Goal: Task Accomplishment & Management: Complete application form

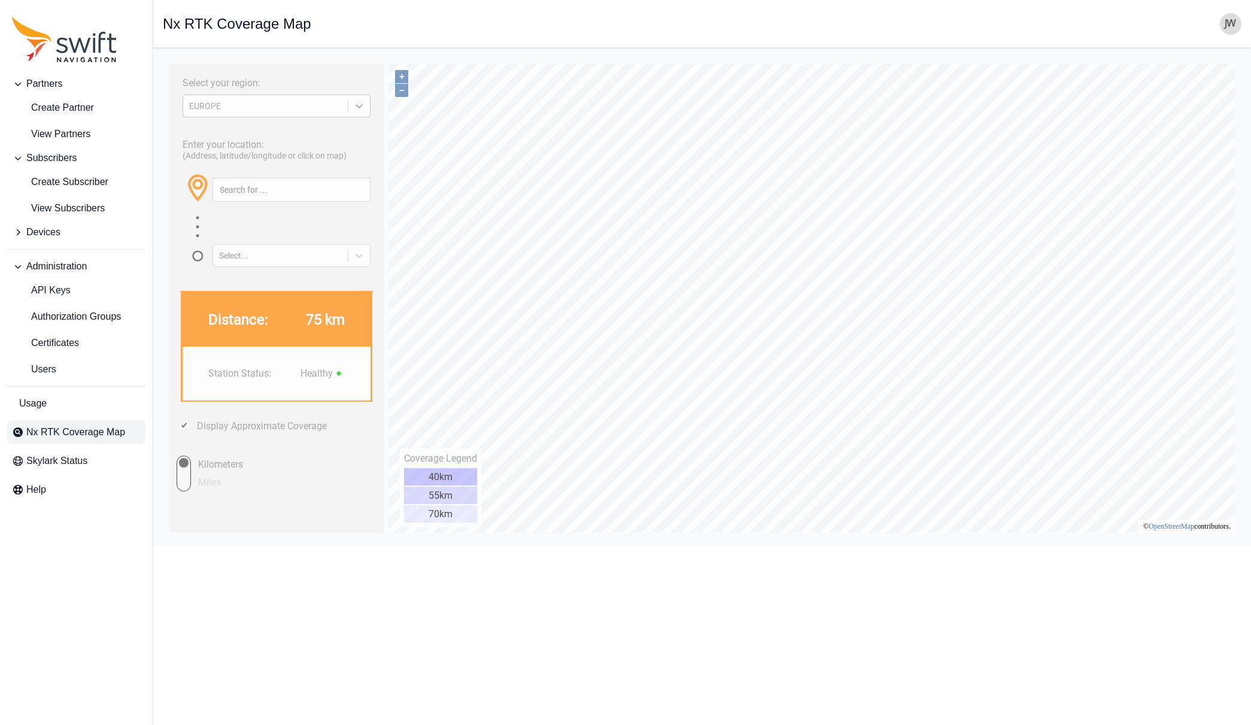
click at [363, 107] on icon at bounding box center [359, 106] width 12 height 12
click at [296, 149] on div "NORTH AMERICA" at bounding box center [277, 153] width 188 height 19
click at [281, 186] on input "text" at bounding box center [291, 189] width 157 height 23
paste input "Mont-Saint-Hilaire"
click at [362, 190] on button "button" at bounding box center [360, 189] width 20 height 23
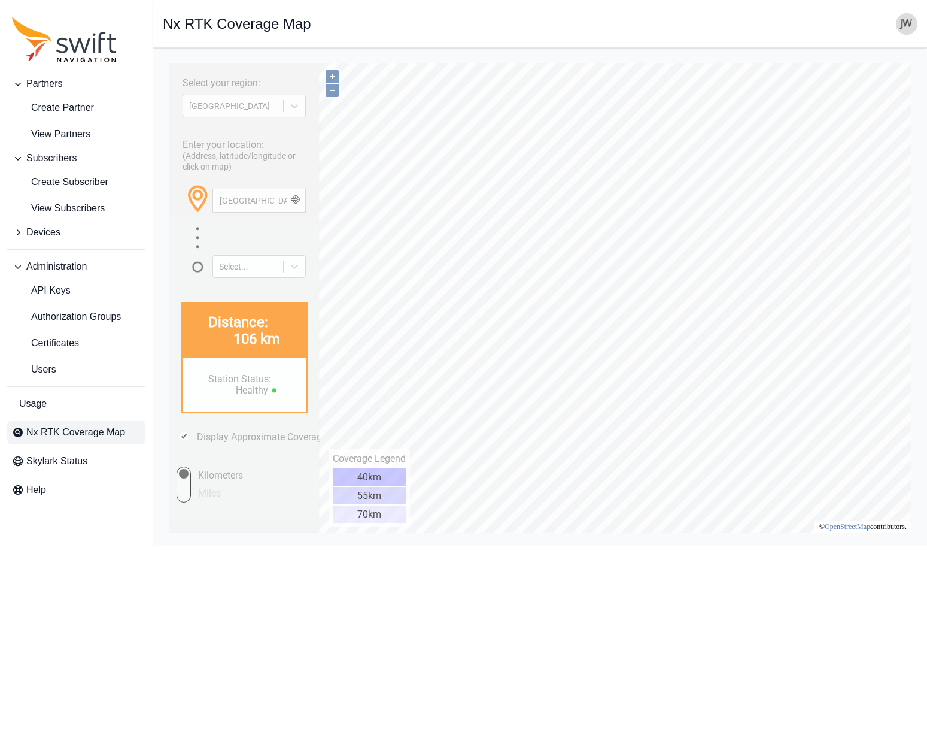
click at [333, 92] on button "–" at bounding box center [332, 90] width 13 height 13
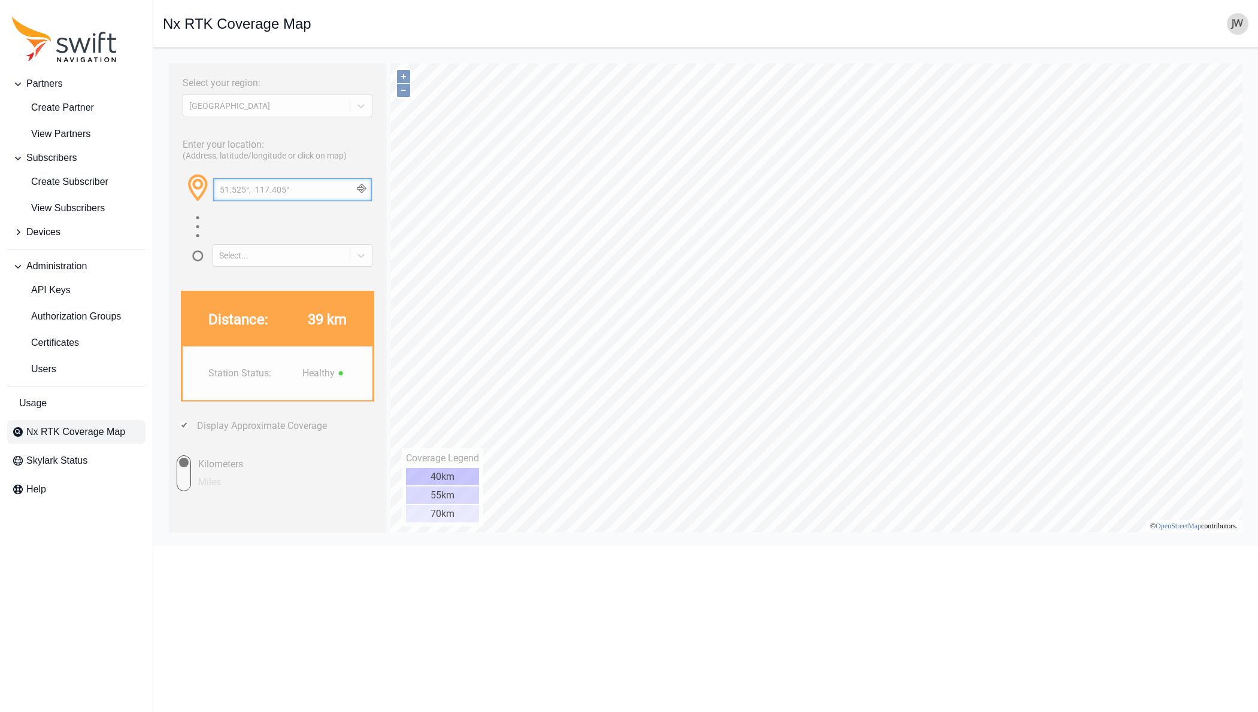
click at [296, 189] on input "51.525°, -117.405°" at bounding box center [292, 189] width 159 height 23
drag, startPoint x: 298, startPoint y: 188, endPoint x: 168, endPoint y: 184, distance: 130.6
click at [168, 57] on html "Select your region: NORTH AMERICA Enter your location: (Address, latitude/longi…" at bounding box center [705, 57] width 1085 height 0
type input "montreal"
click at [362, 189] on button "button" at bounding box center [361, 189] width 20 height 23
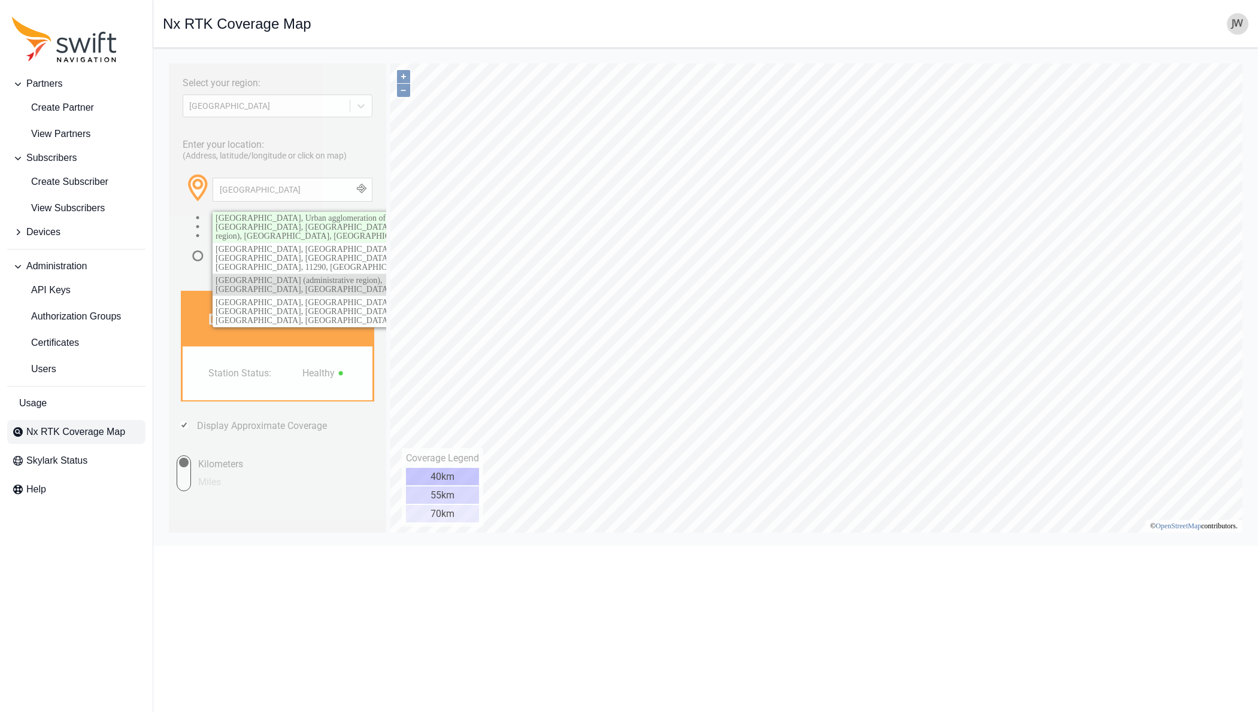
click at [343, 276] on span "Montreal (administrative region), Quebec, Canada" at bounding box center [303, 285] width 175 height 18
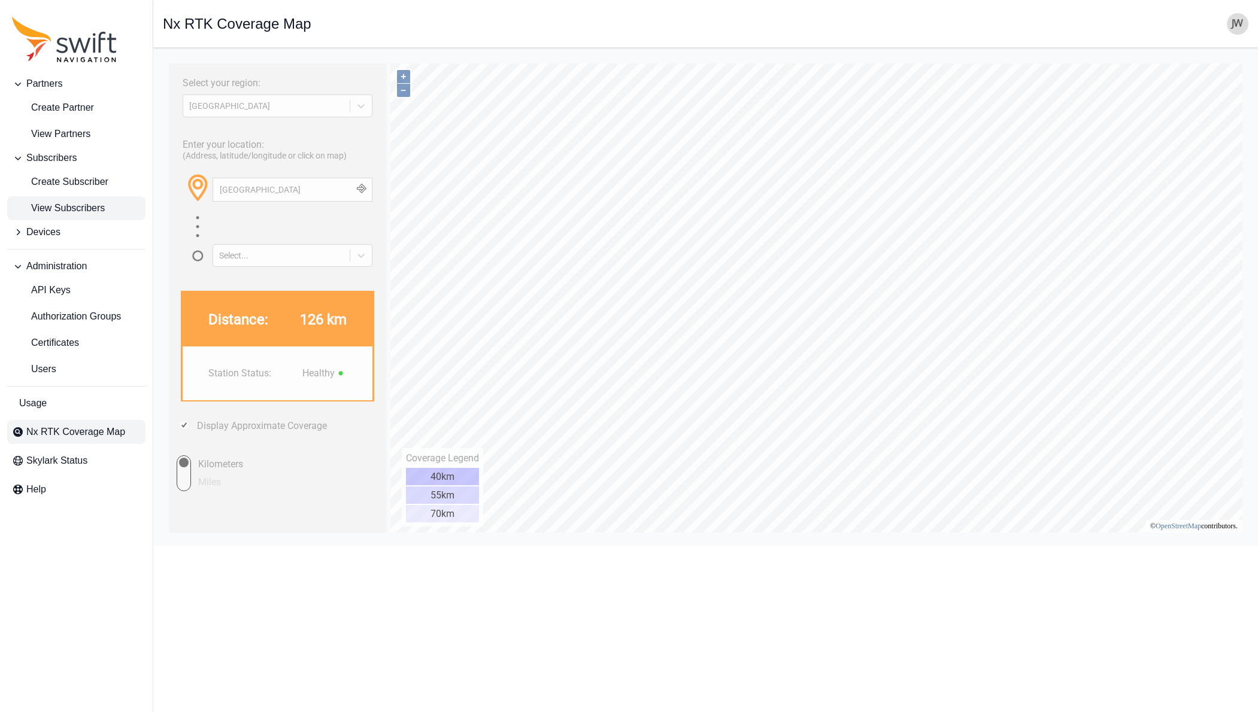
click at [56, 207] on span "View Subscribers" at bounding box center [58, 208] width 93 height 14
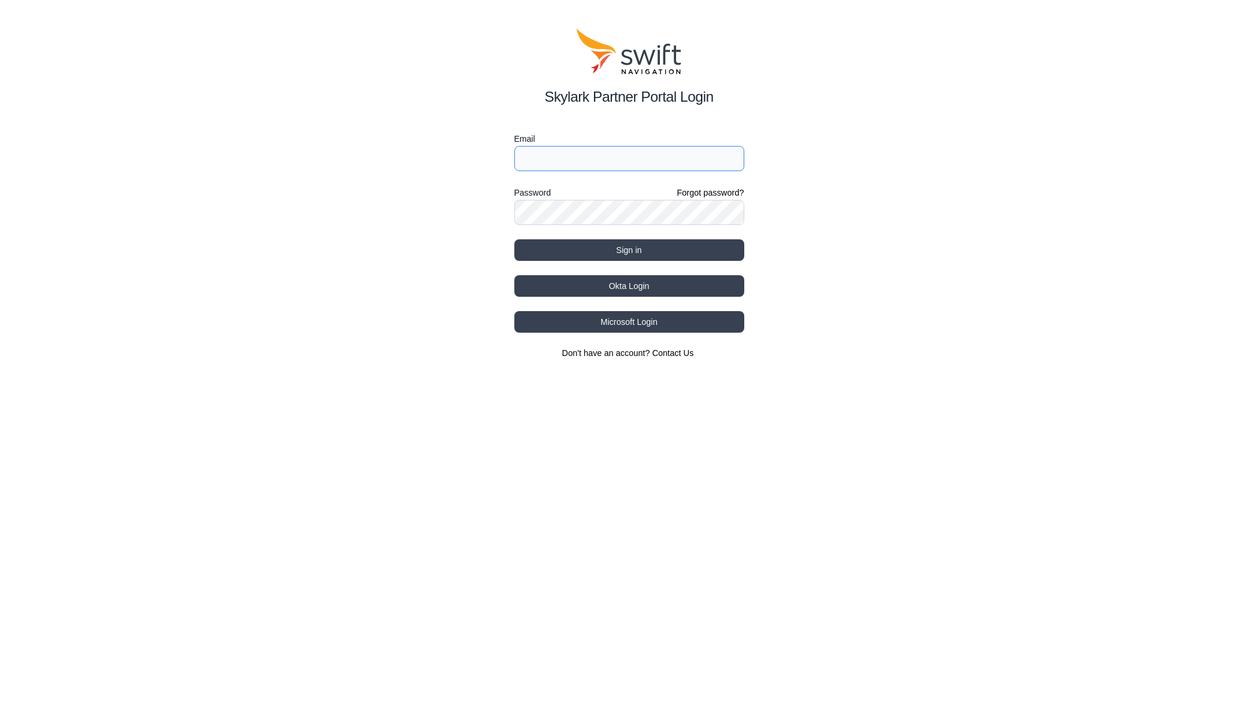
type input "[EMAIL_ADDRESS][DOMAIN_NAME]"
click at [624, 289] on button "Okta Login" at bounding box center [629, 286] width 230 height 22
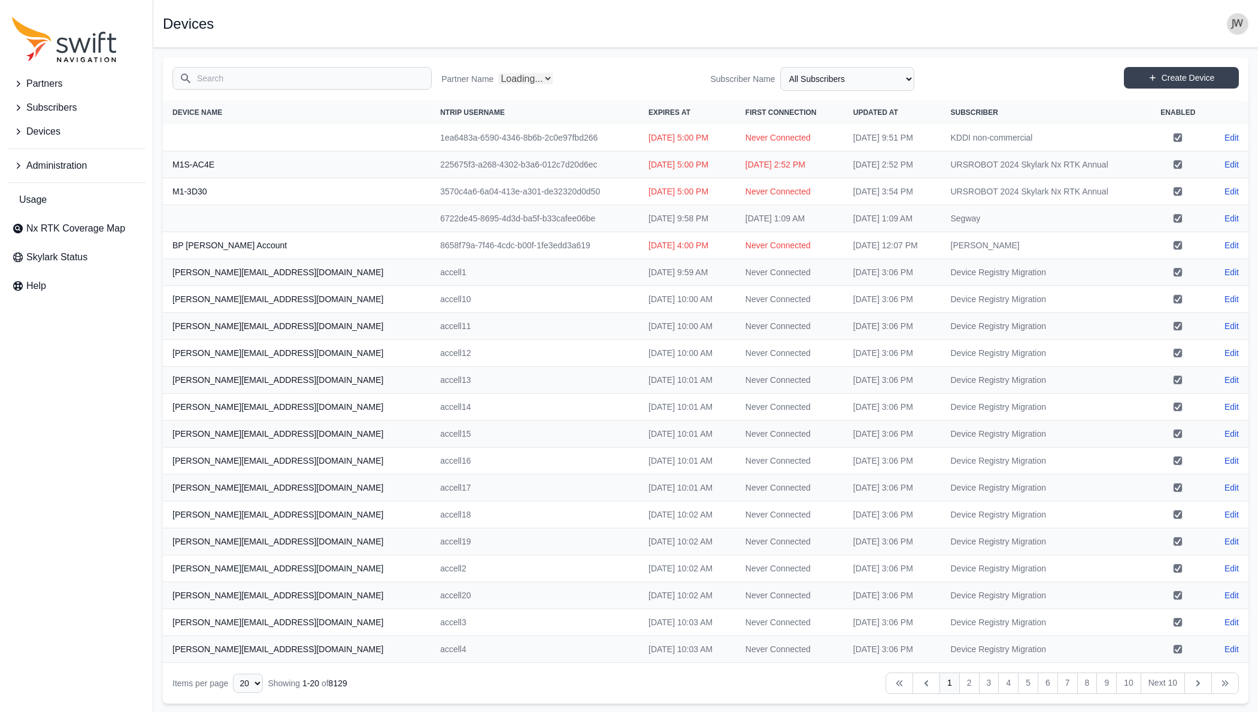
select select "Partner Name"
click at [25, 131] on button "Devices" at bounding box center [76, 132] width 138 height 24
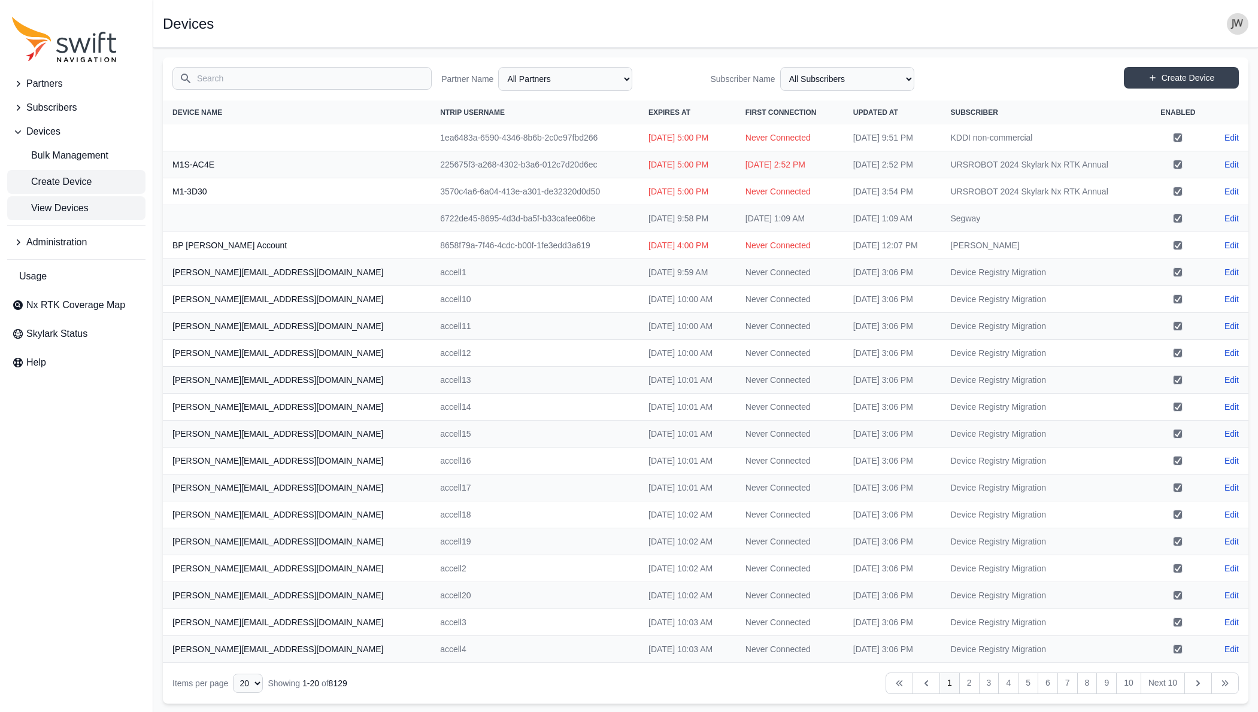
click at [46, 181] on span "Create Device" at bounding box center [52, 182] width 80 height 14
select select "ab3272ce-40d0-4c94-a524-96a758ab755c"
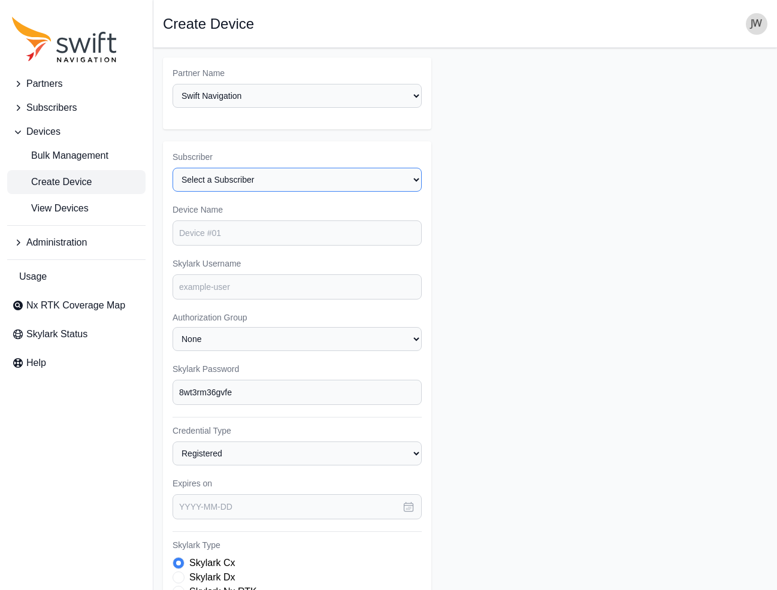
select select "8f022dce-3eb1-4943-ab46-3302f59893f0"
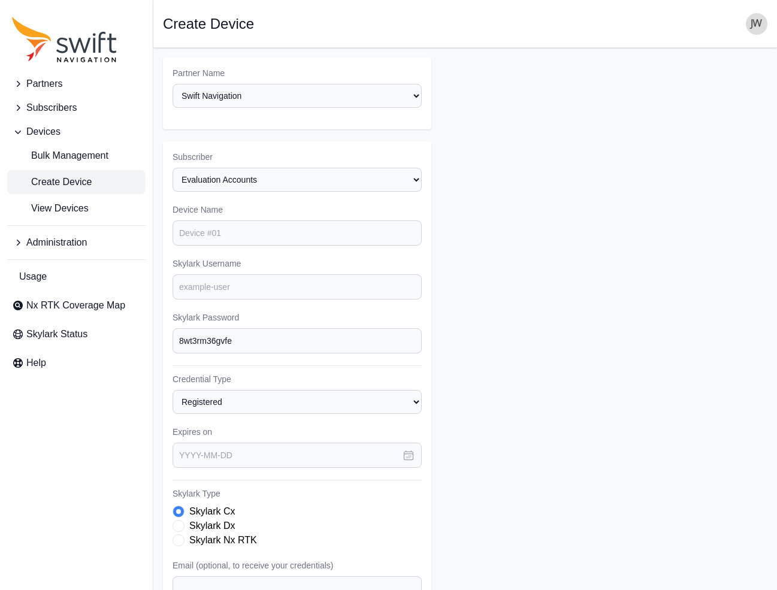
click at [519, 333] on form "Partner Name Select a Partner AlpsAlpine Asensing Bad Elf Bench Mark Equipment …" at bounding box center [465, 401] width 604 height 689
type input "BBA Evaluation"
click at [208, 274] on input "Skylark Username" at bounding box center [296, 286] width 249 height 25
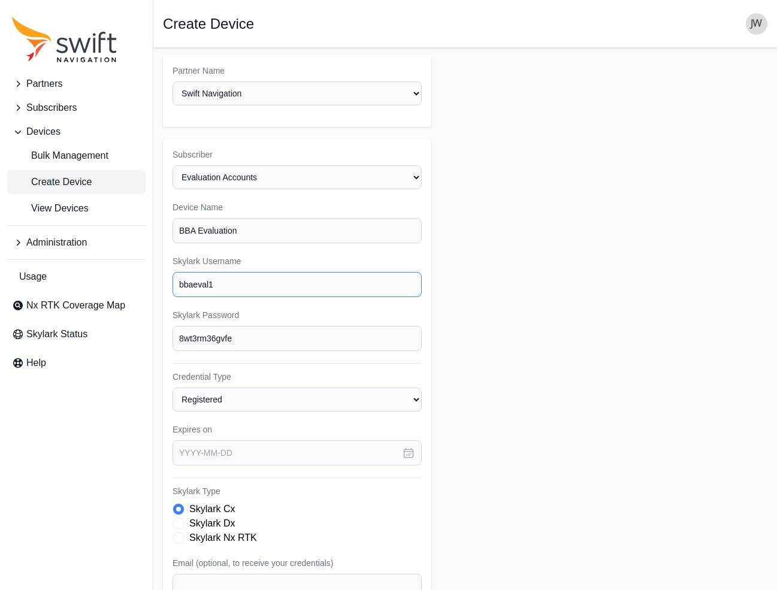
type input "bbaeval1"
click at [406, 447] on icon "button" at bounding box center [408, 453] width 12 height 12
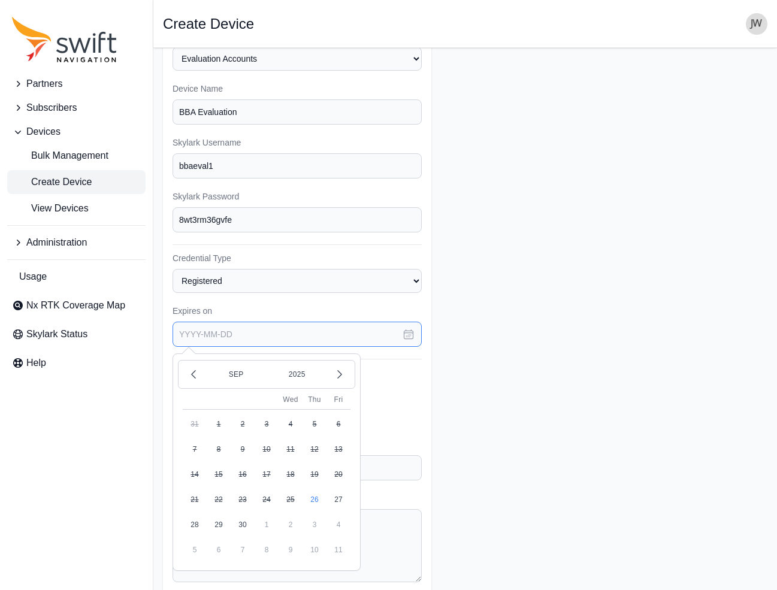
scroll to position [135, 0]
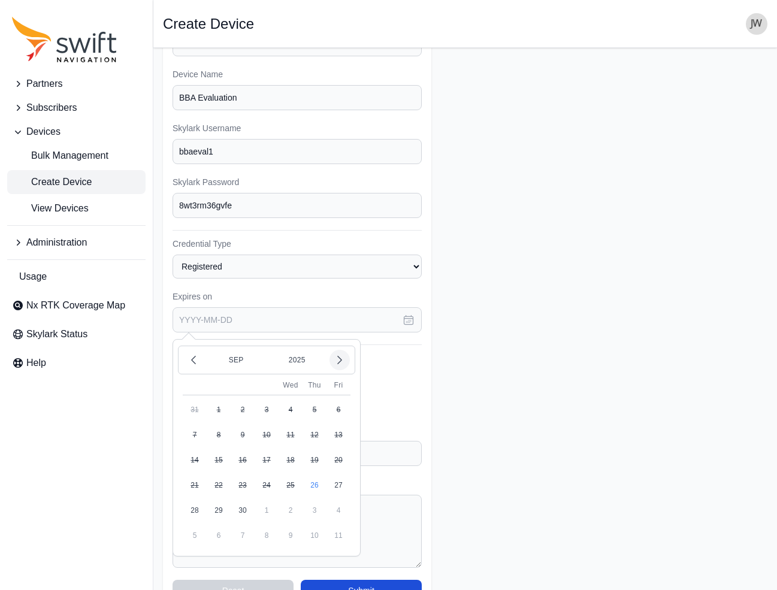
click at [341, 356] on icon "button" at bounding box center [340, 360] width 4 height 8
click at [245, 498] on button "28" at bounding box center [243, 510] width 24 height 24
type input "2025-10-28"
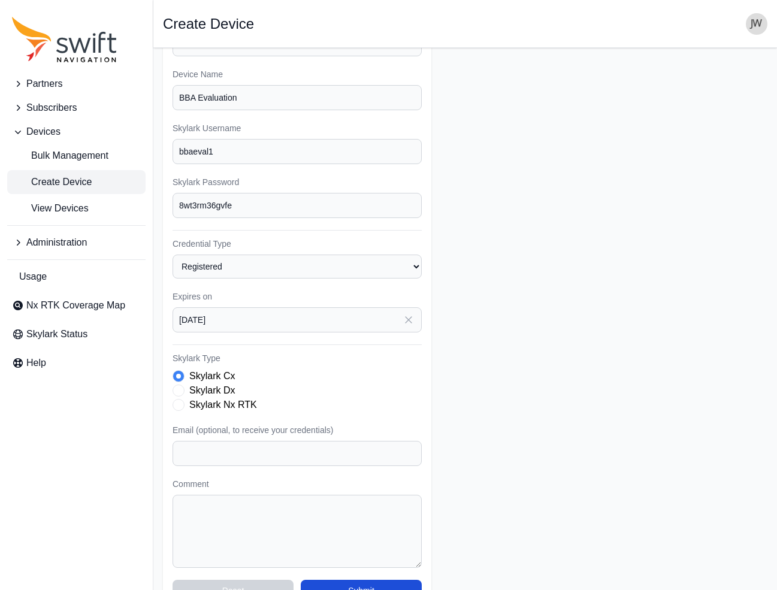
click at [180, 399] on span "Skylark Type" at bounding box center [178, 405] width 12 height 12
drag, startPoint x: 238, startPoint y: 184, endPoint x: 166, endPoint y: 184, distance: 71.3
click at [166, 184] on div "Subscriber Select a Subscriber <Partner Name> - Customer 1 <Partner Name> - Cus…" at bounding box center [297, 308] width 268 height 605
drag, startPoint x: 225, startPoint y: 132, endPoint x: 157, endPoint y: 132, distance: 67.1
click at [157, 132] on main "Open sidebar Create Device Partner Name Select a Partner AlpsAlpine Asensing Ba…" at bounding box center [464, 267] width 623 height 708
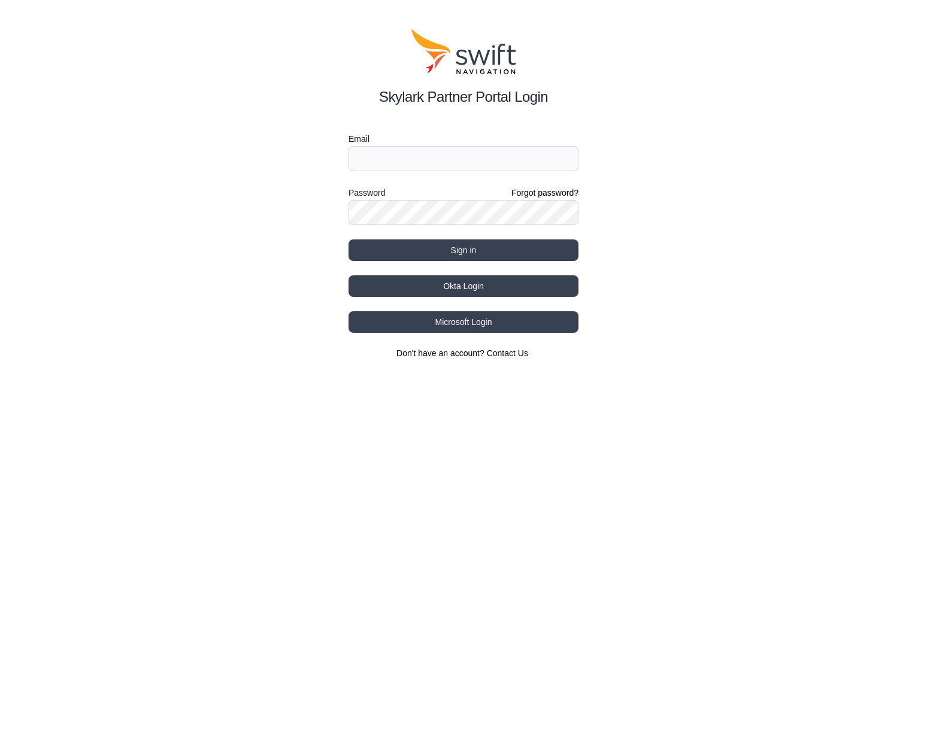
click at [382, 162] on input "Email" at bounding box center [463, 158] width 230 height 25
type input "[EMAIL_ADDRESS][DOMAIN_NAME]"
click at [519, 283] on button "Okta Login" at bounding box center [463, 286] width 230 height 22
